Goal: Task Accomplishment & Management: Use online tool/utility

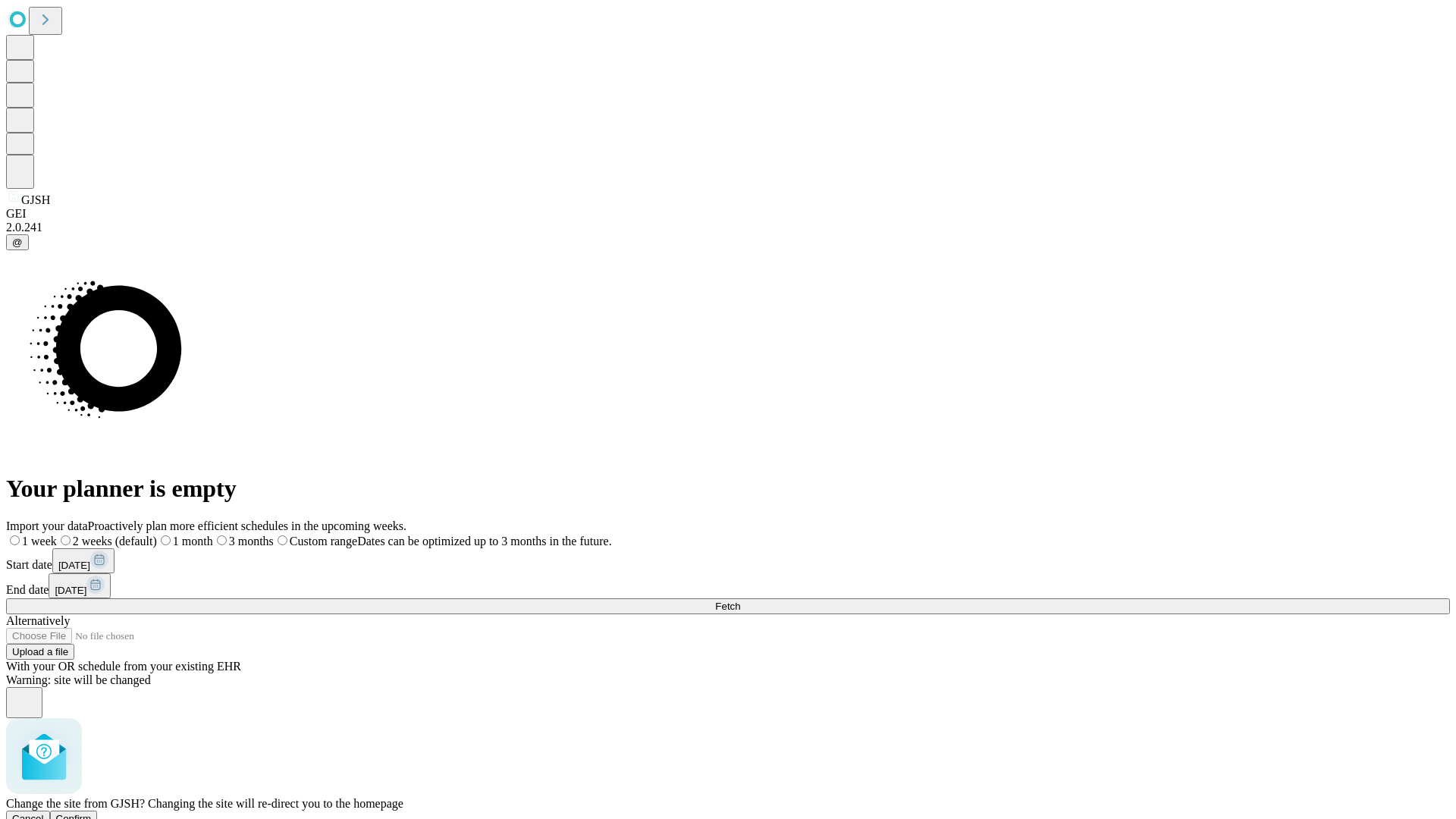
click at [91, 812] on span "Confirm" at bounding box center [73, 818] width 35 height 11
click at [137, 534] on label "2 weeks (default)" at bounding box center [91, 541] width 91 height 13
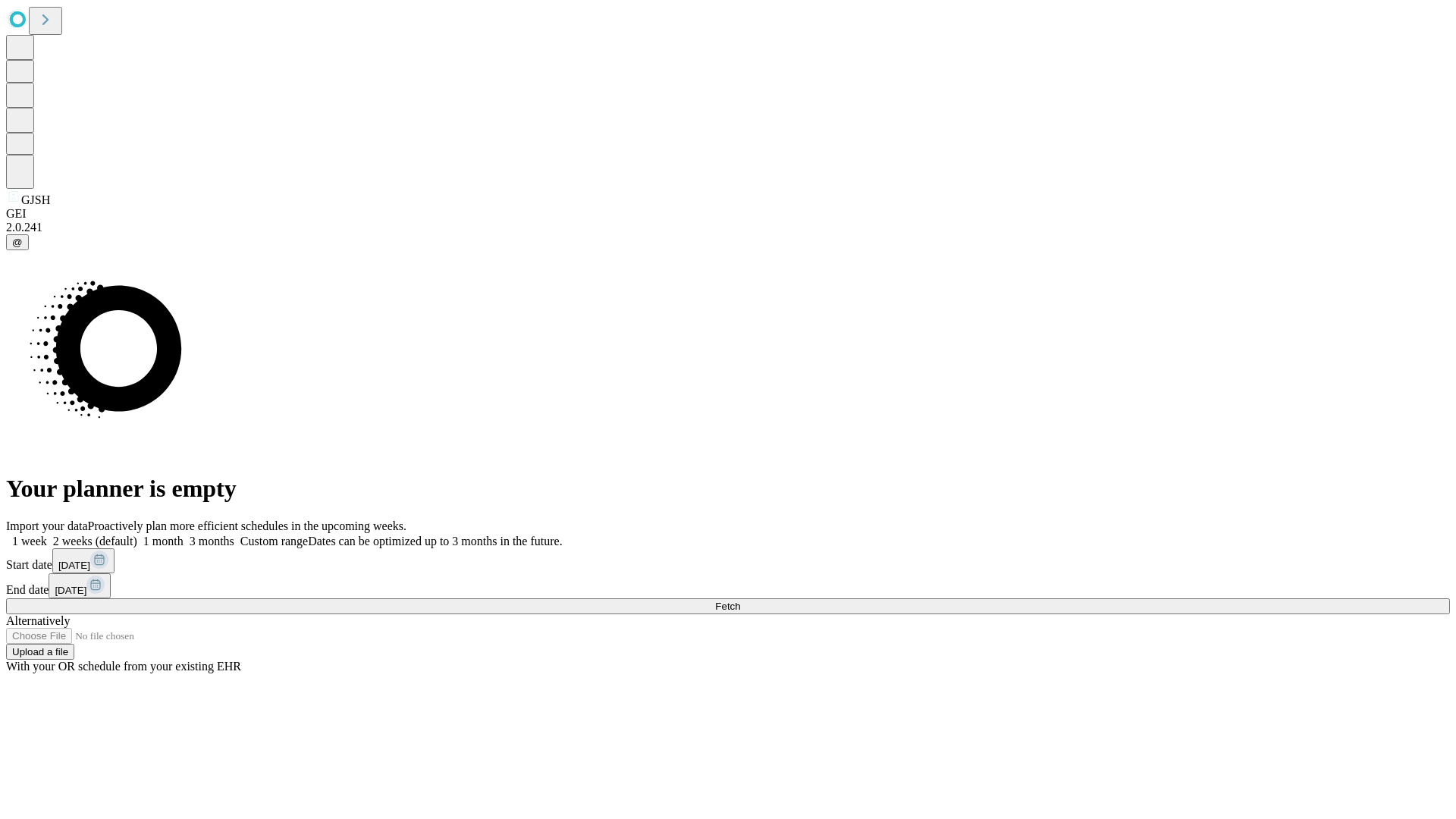
click at [740, 600] on span "Fetch" at bounding box center [728, 606] width 25 height 11
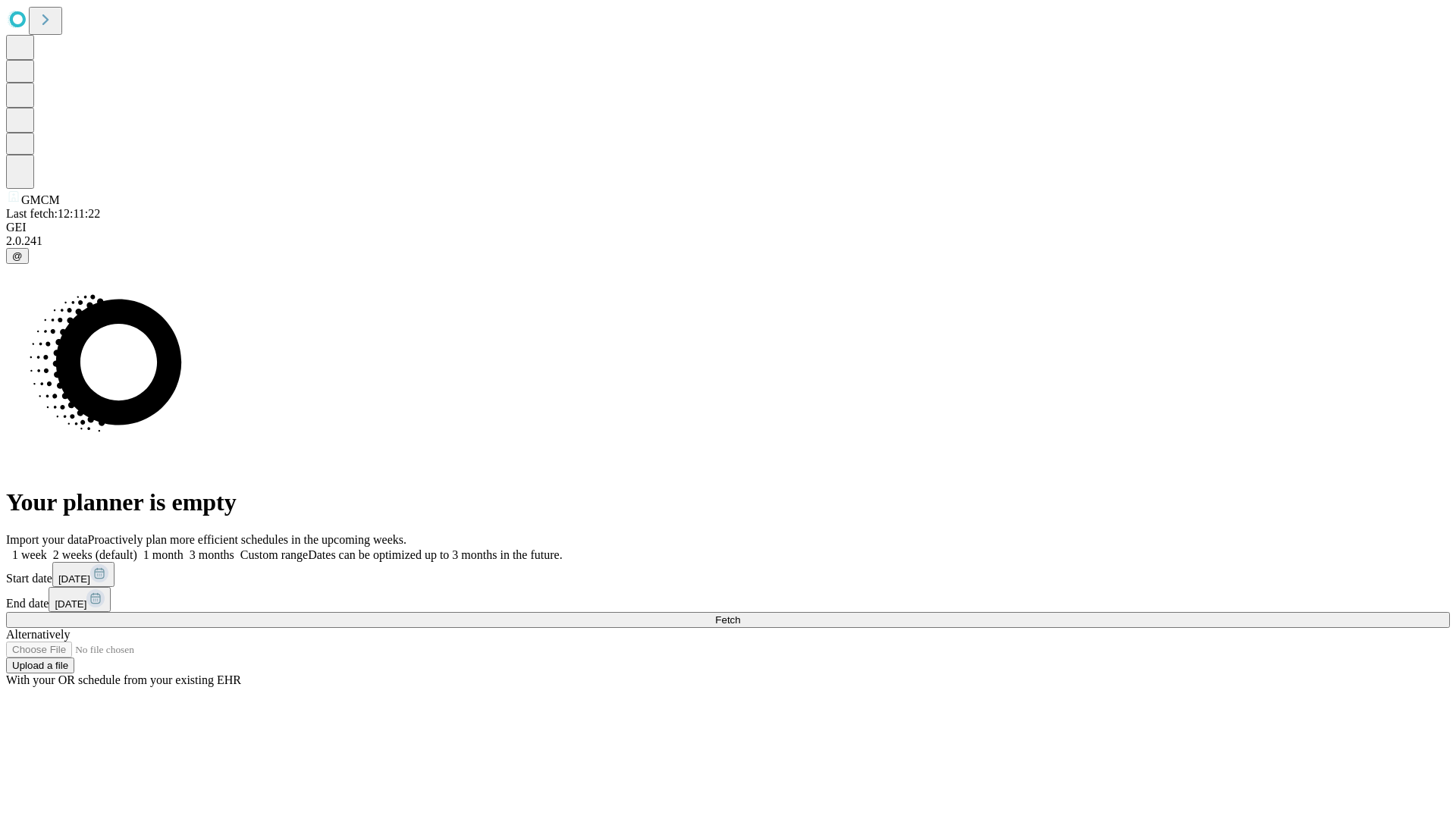
click at [740, 614] on span "Fetch" at bounding box center [728, 620] width 25 height 11
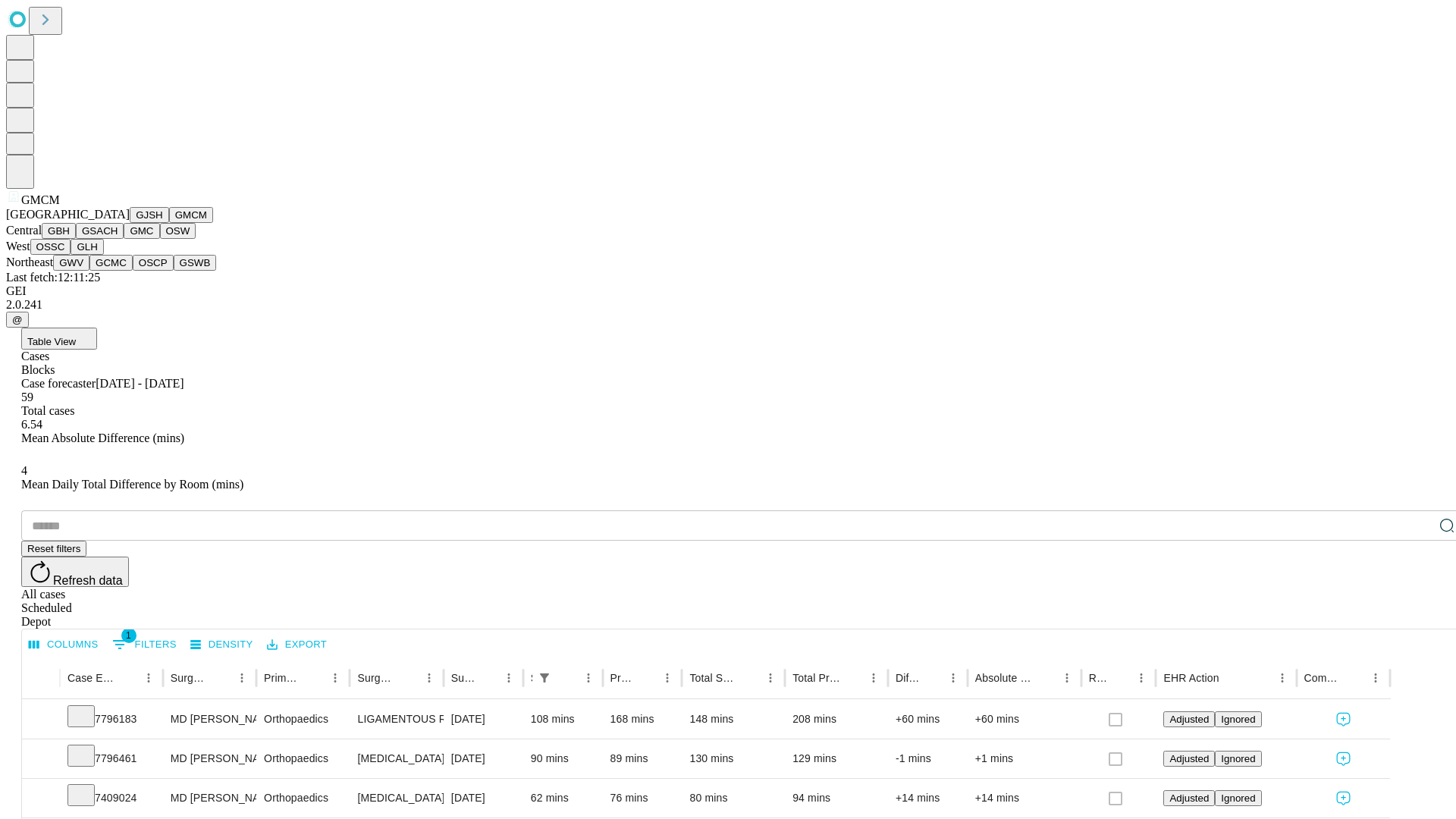
click at [76, 239] on button "GBH" at bounding box center [59, 230] width 34 height 16
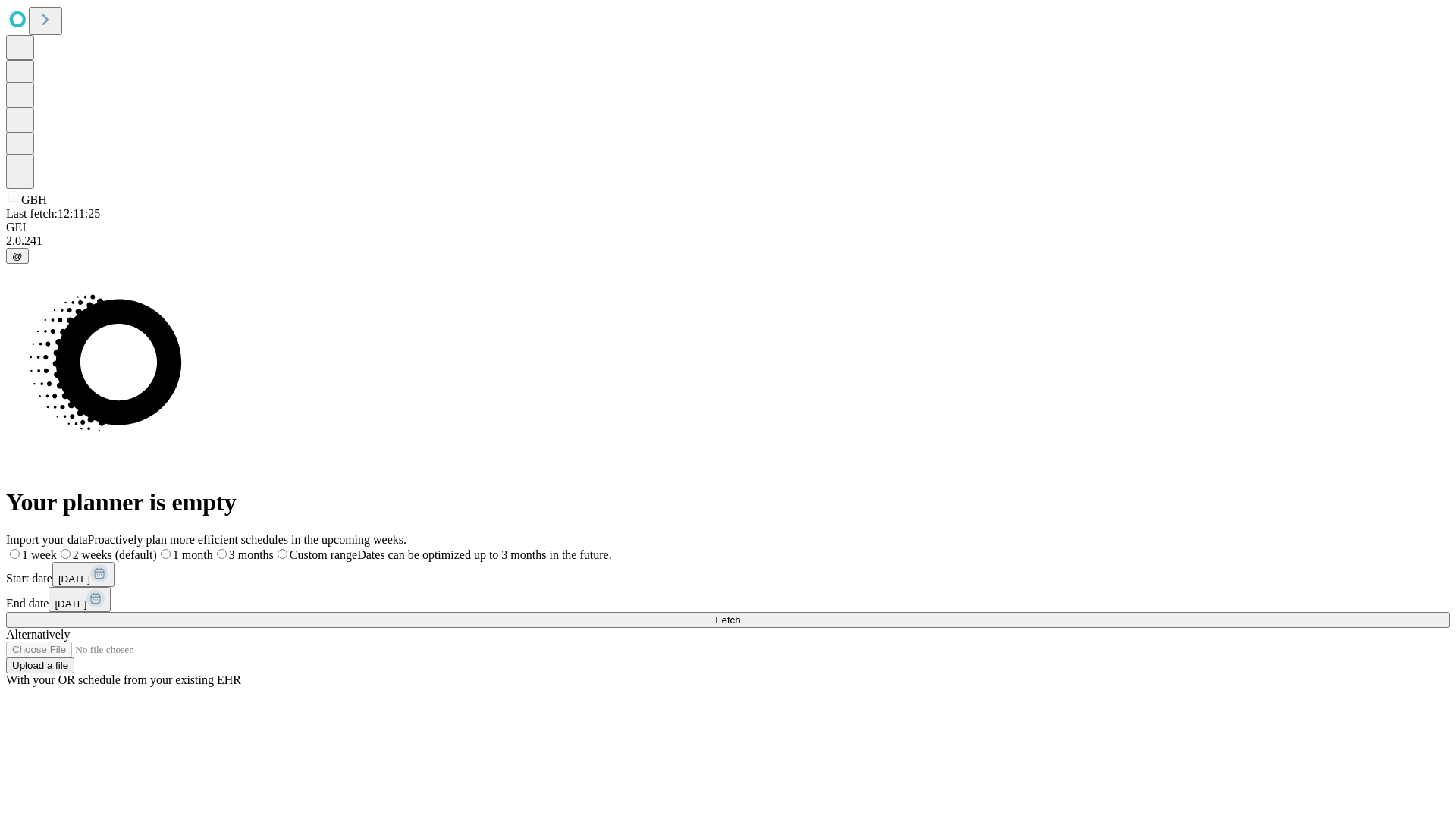
click at [157, 549] on label "2 weeks (default)" at bounding box center [107, 555] width 100 height 13
click at [740, 614] on span "Fetch" at bounding box center [728, 620] width 25 height 11
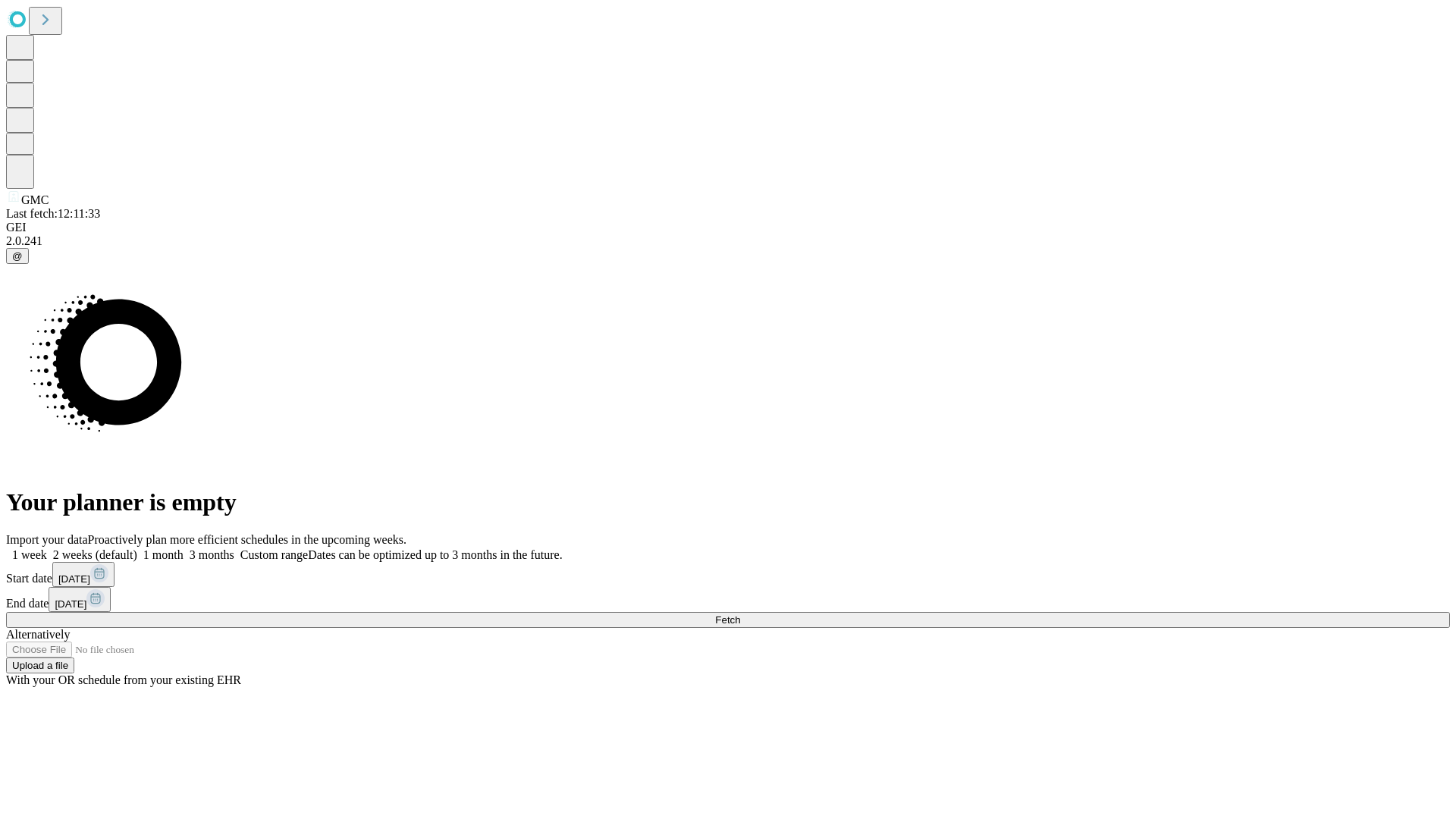
click at [137, 549] on label "2 weeks (default)" at bounding box center [91, 555] width 91 height 13
click at [740, 614] on span "Fetch" at bounding box center [728, 620] width 25 height 11
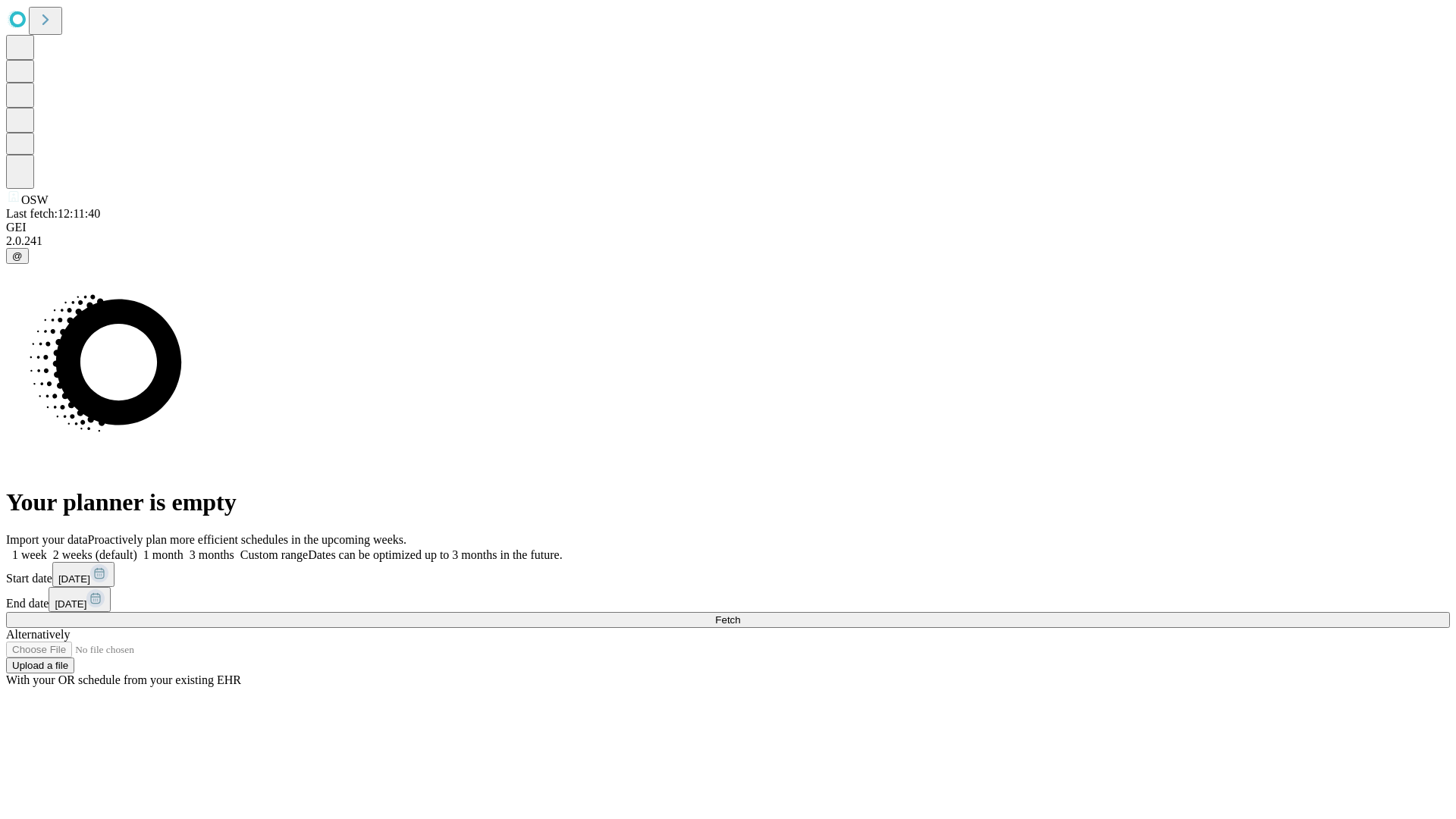
click at [740, 614] on span "Fetch" at bounding box center [728, 620] width 25 height 11
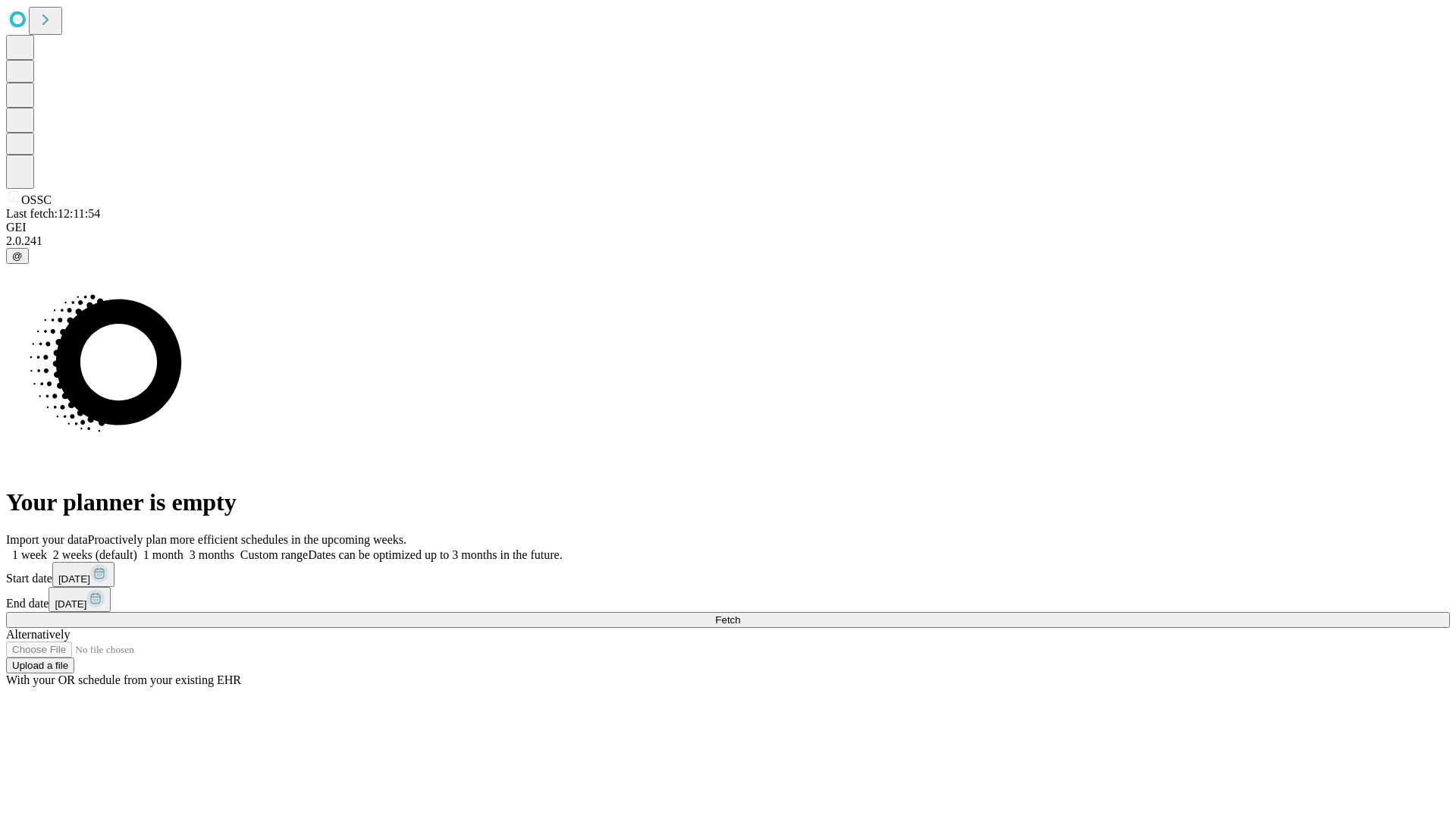
click at [137, 549] on label "2 weeks (default)" at bounding box center [91, 555] width 91 height 13
click at [740, 614] on span "Fetch" at bounding box center [728, 620] width 25 height 11
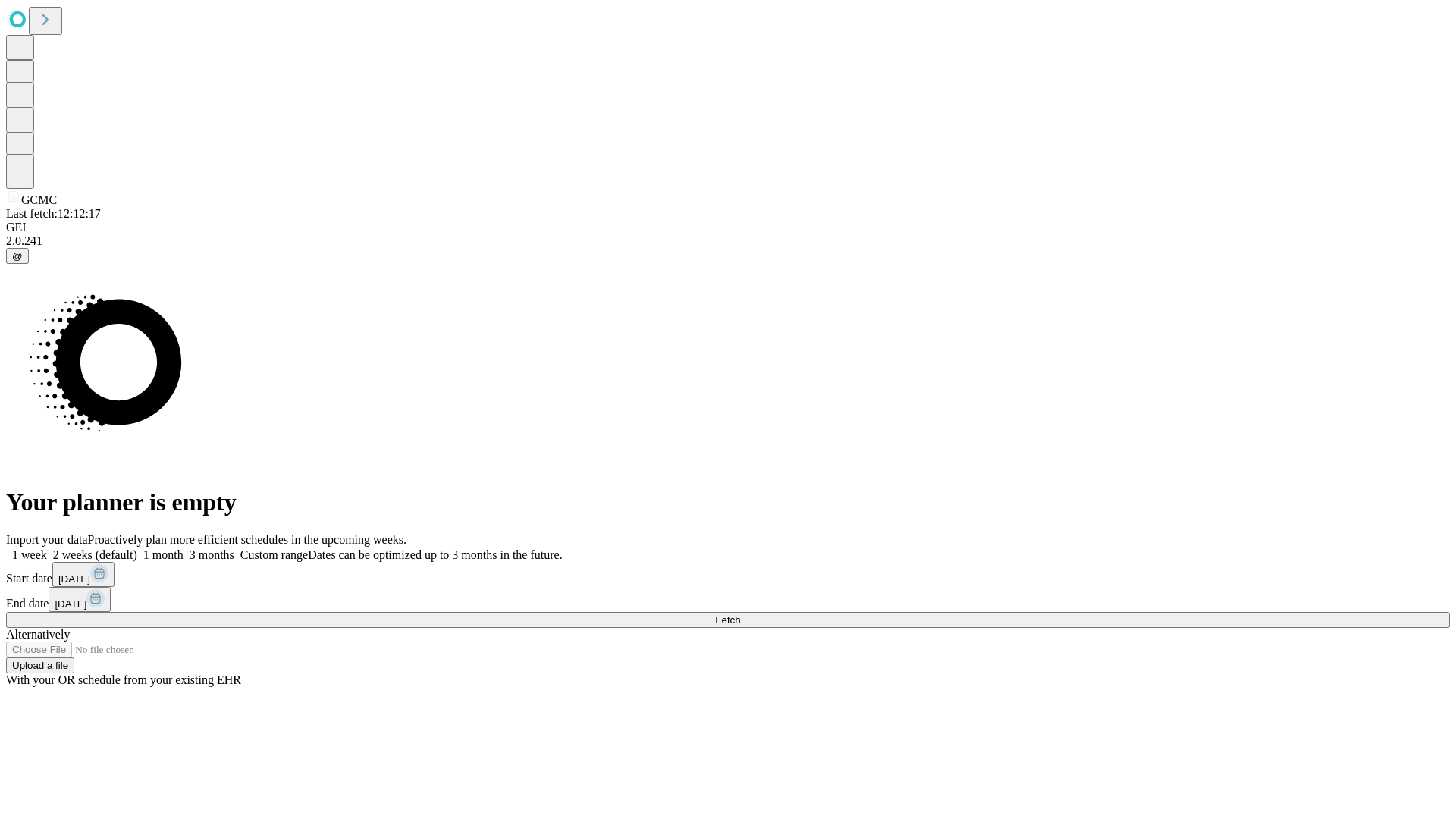
click at [137, 549] on label "2 weeks (default)" at bounding box center [91, 555] width 91 height 13
click at [740, 614] on span "Fetch" at bounding box center [728, 620] width 25 height 11
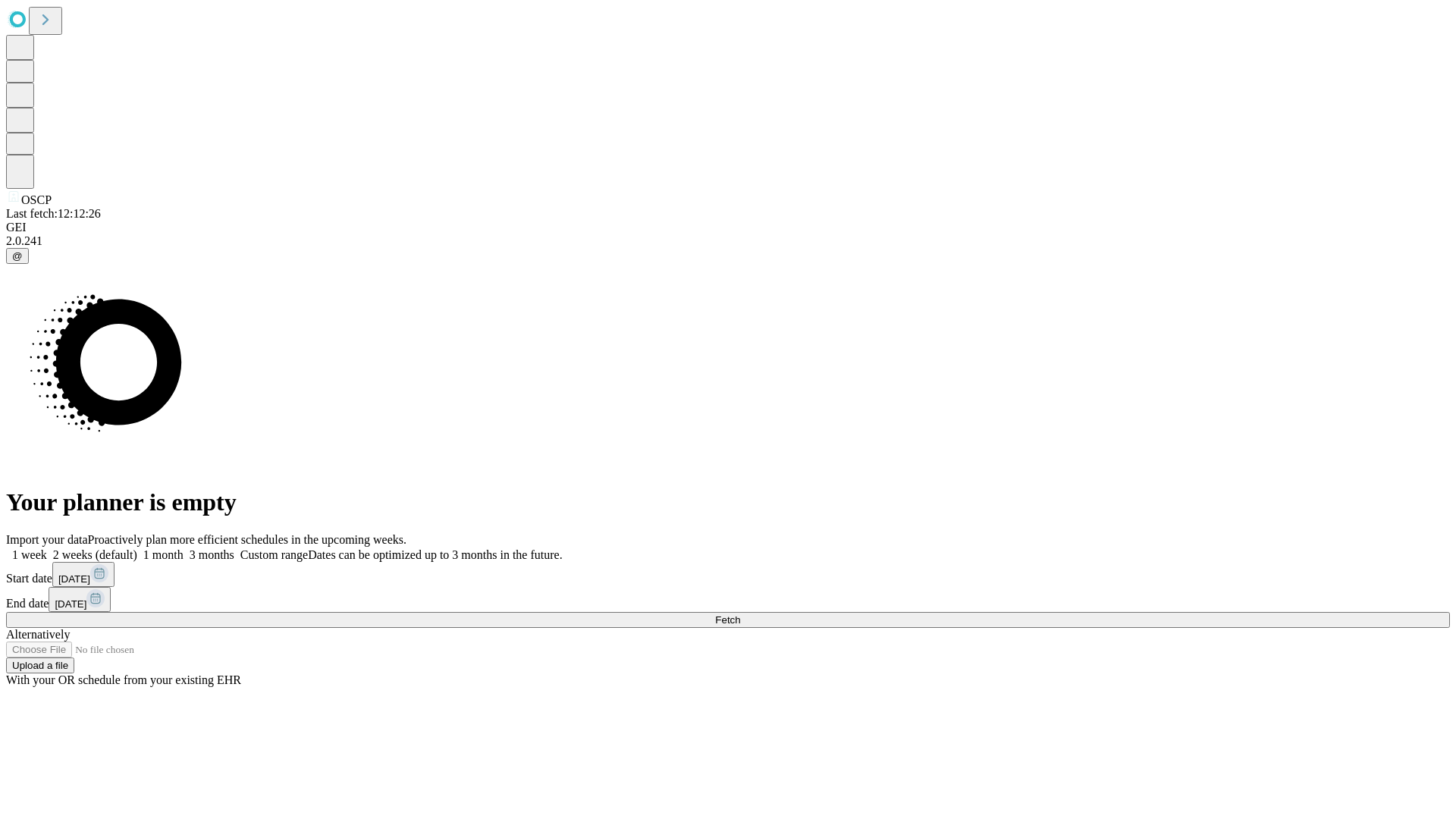
click at [137, 549] on label "2 weeks (default)" at bounding box center [91, 555] width 91 height 13
click at [740, 614] on span "Fetch" at bounding box center [728, 620] width 25 height 11
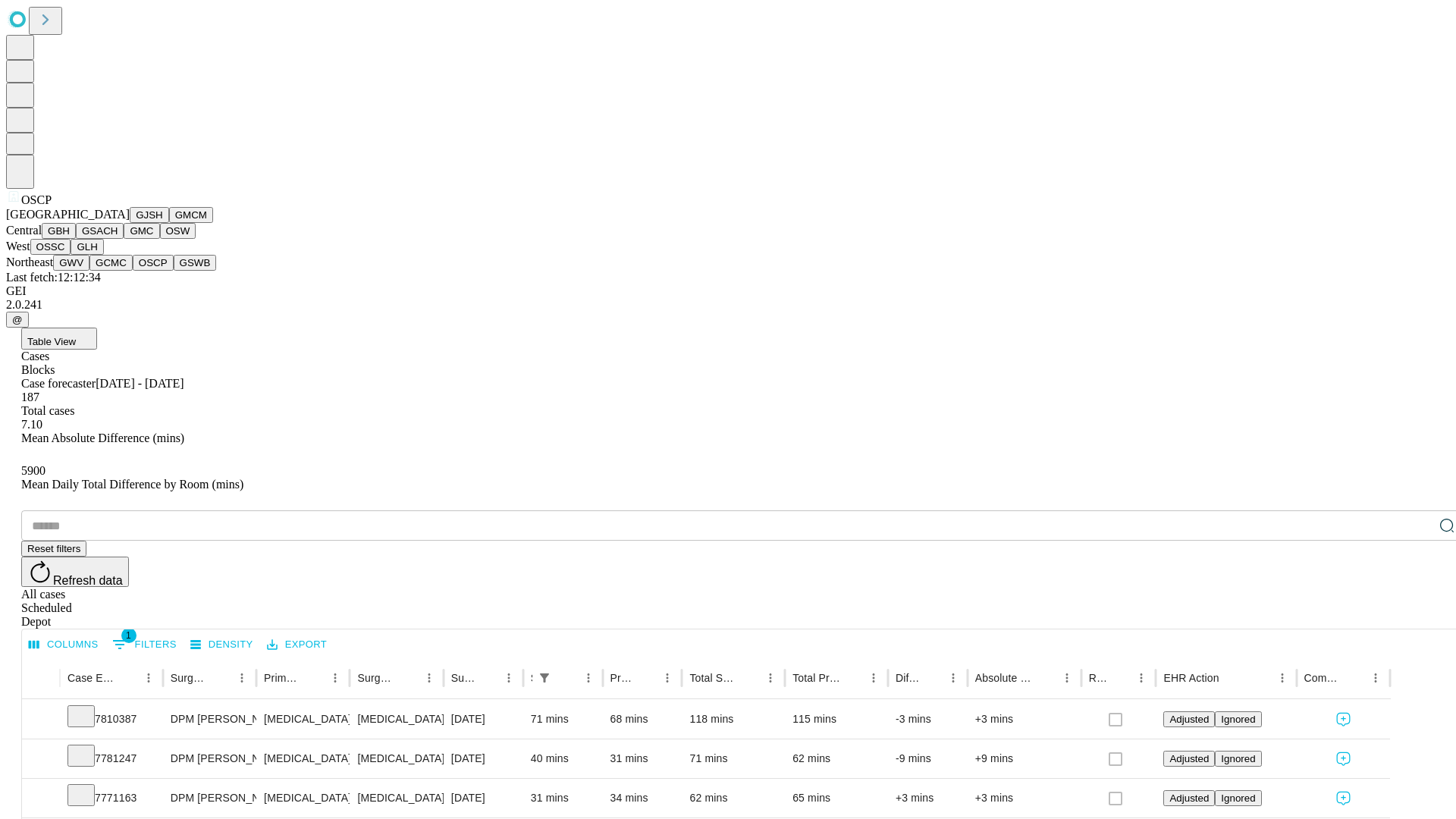
click at [173, 270] on button "GSWB" at bounding box center [194, 262] width 43 height 16
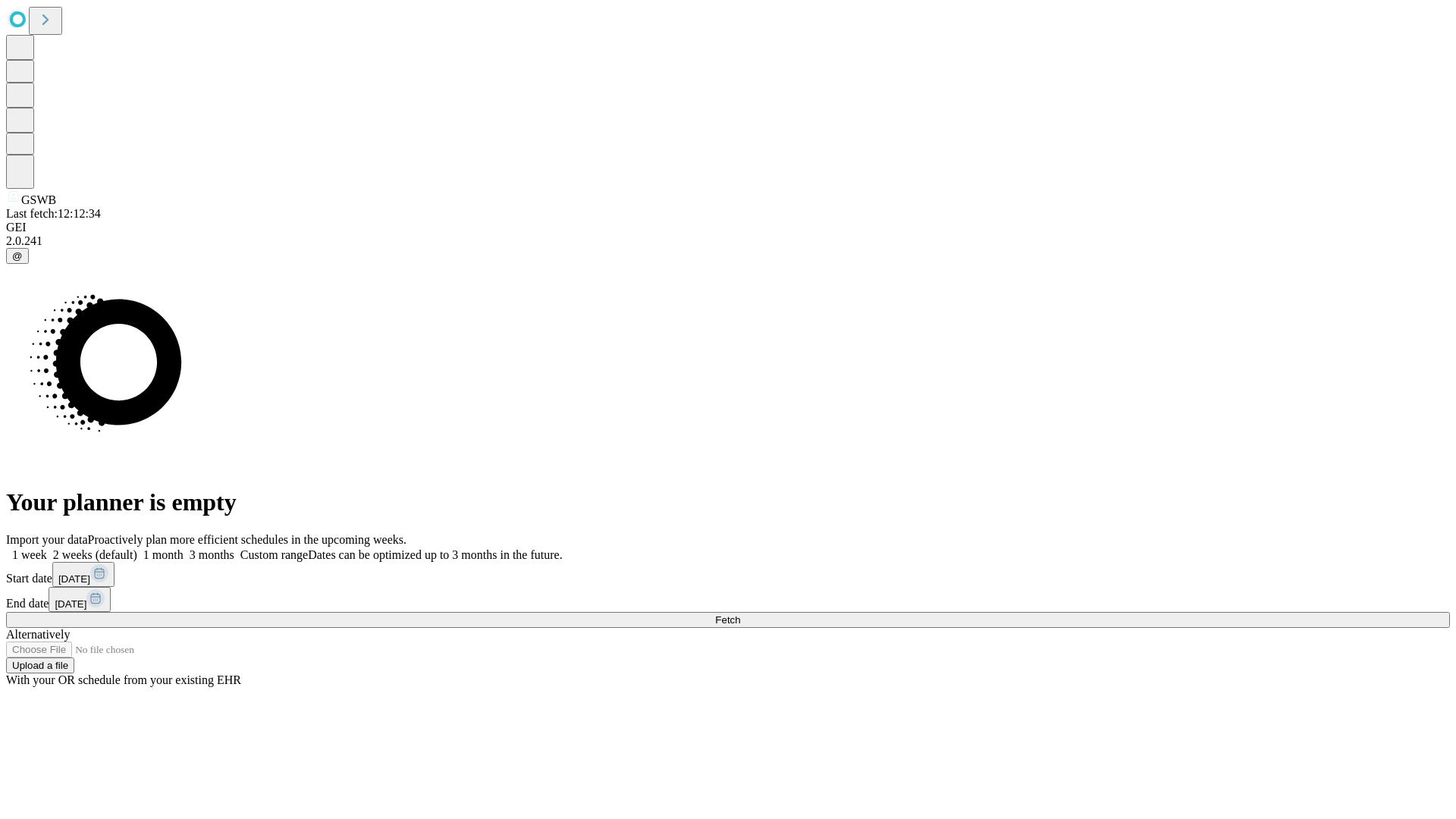
click at [137, 549] on label "2 weeks (default)" at bounding box center [91, 555] width 91 height 13
click at [740, 614] on span "Fetch" at bounding box center [728, 620] width 25 height 11
